Goal: Feedback & Contribution: Submit feedback/report problem

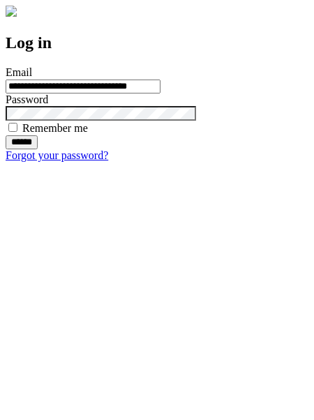
type input "**********"
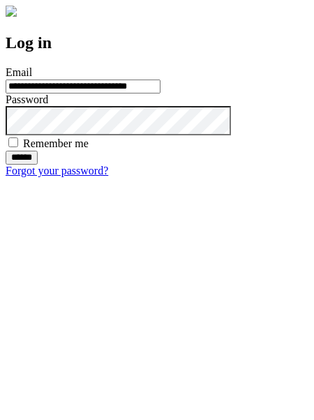
click at [38, 164] on input "******" at bounding box center [22, 158] width 32 height 14
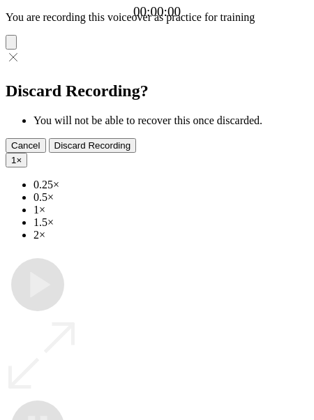
type input "**********"
